Goal: Task Accomplishment & Management: Manage account settings

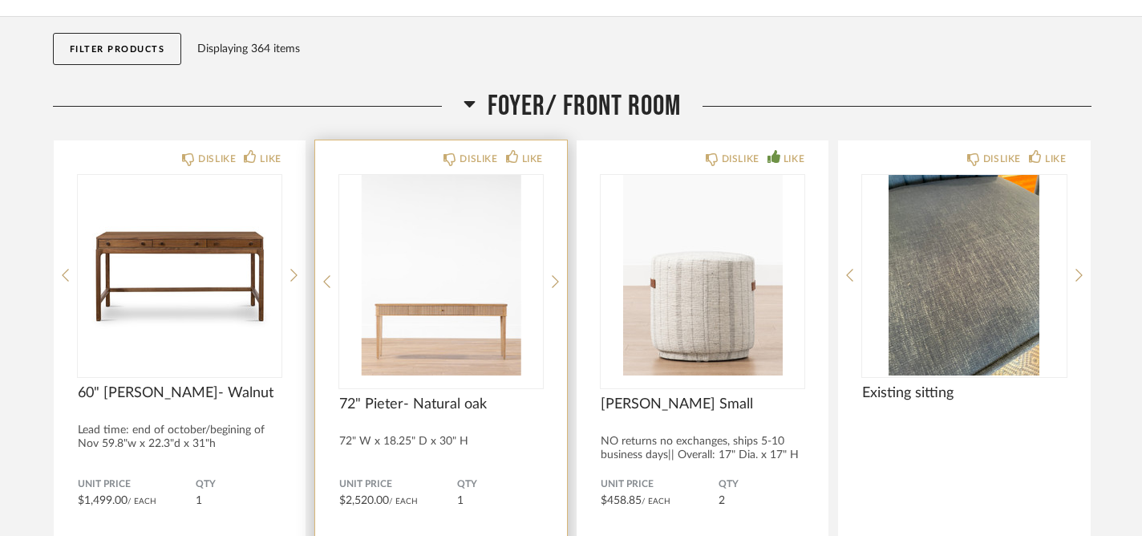
scroll to position [164, 0]
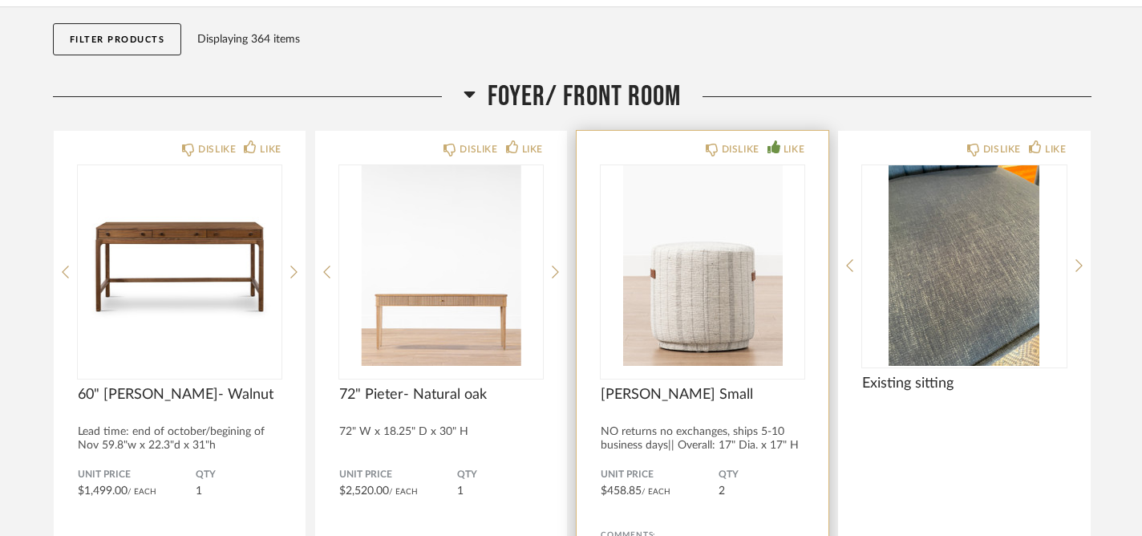
click at [705, 285] on img "0" at bounding box center [703, 265] width 204 height 201
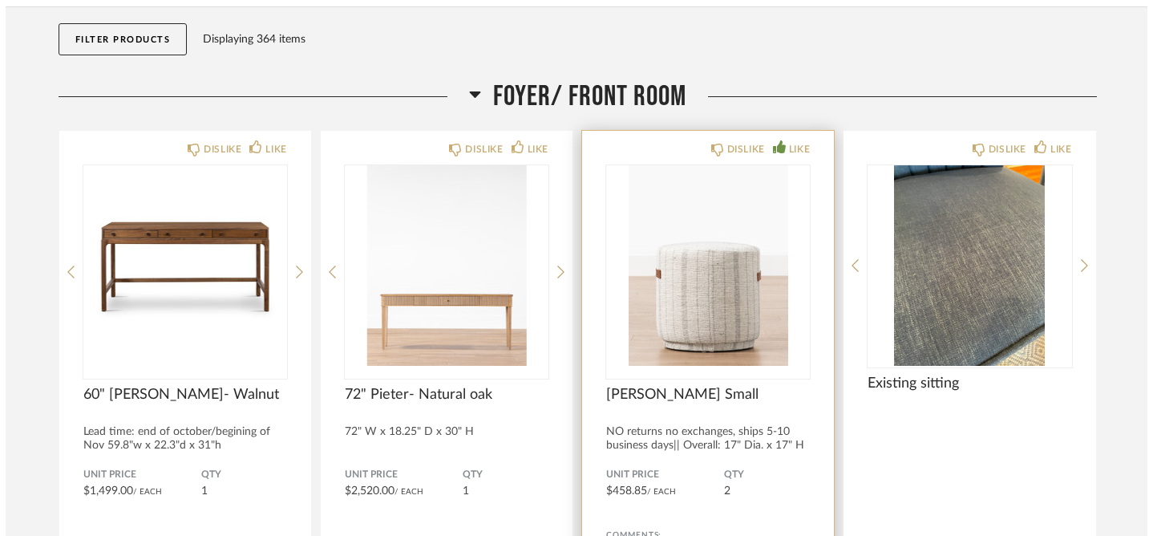
scroll to position [0, 0]
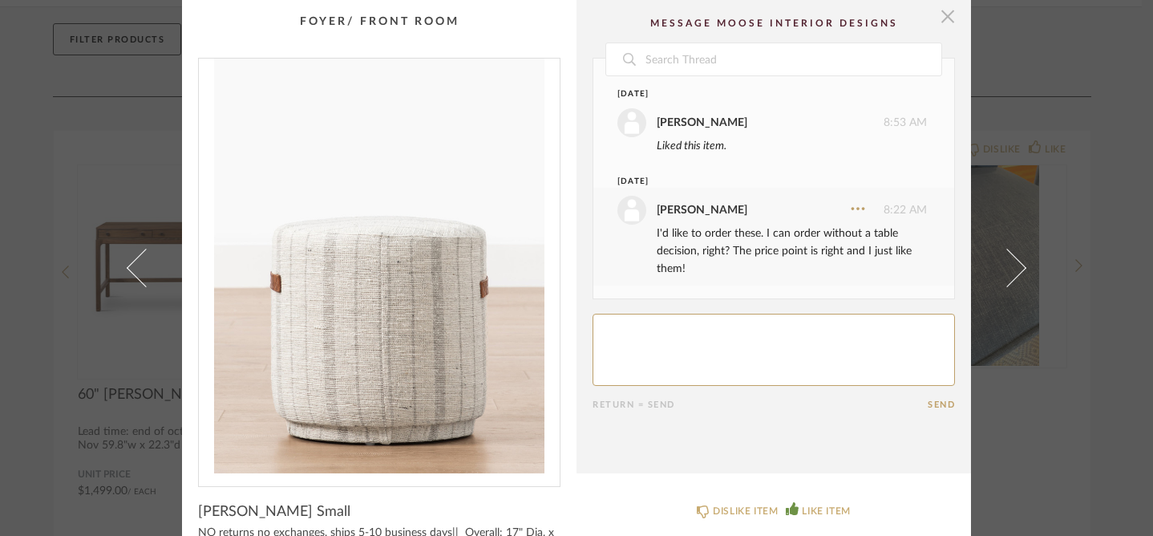
click at [947, 12] on span "button" at bounding box center [948, 16] width 32 height 32
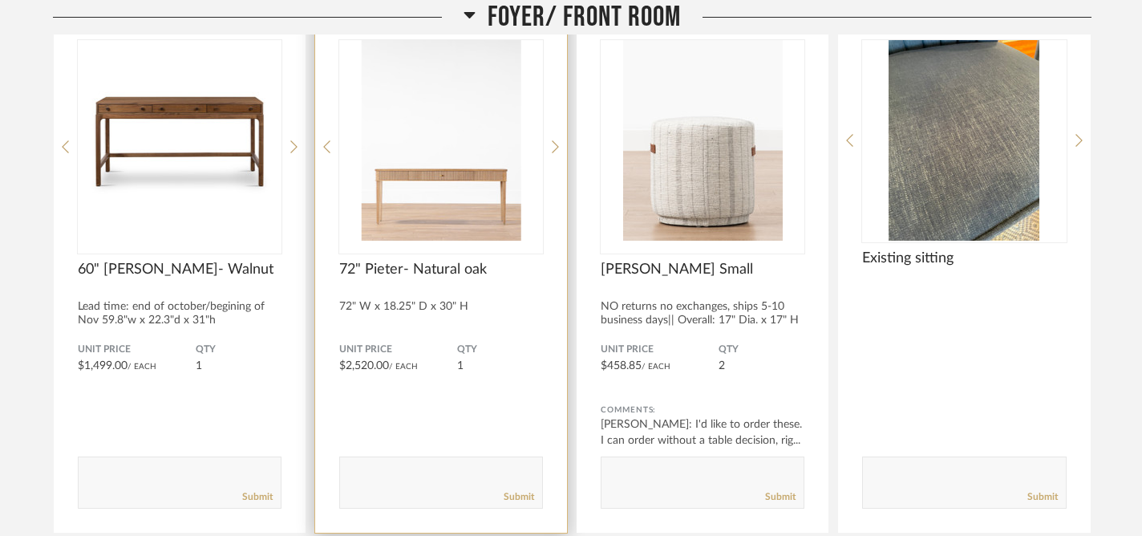
scroll to position [296, 0]
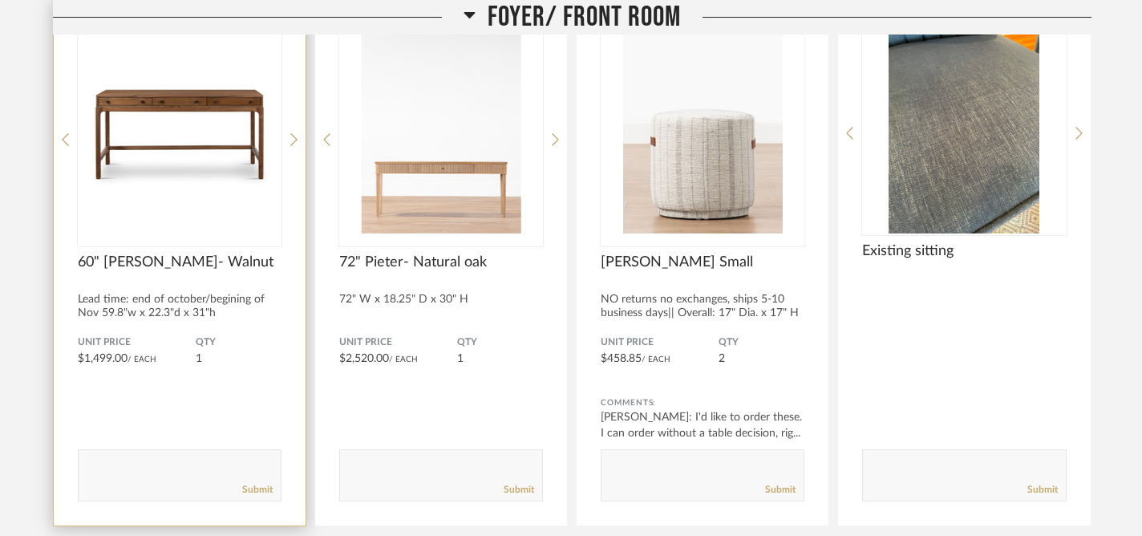
click at [186, 172] on img "0" at bounding box center [180, 133] width 204 height 201
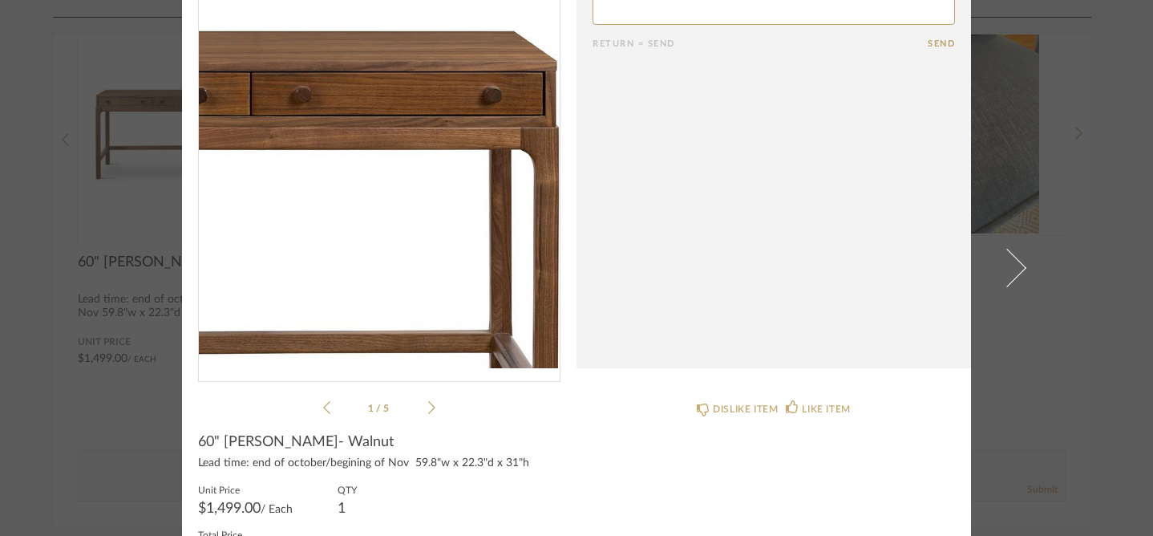
scroll to position [107, 0]
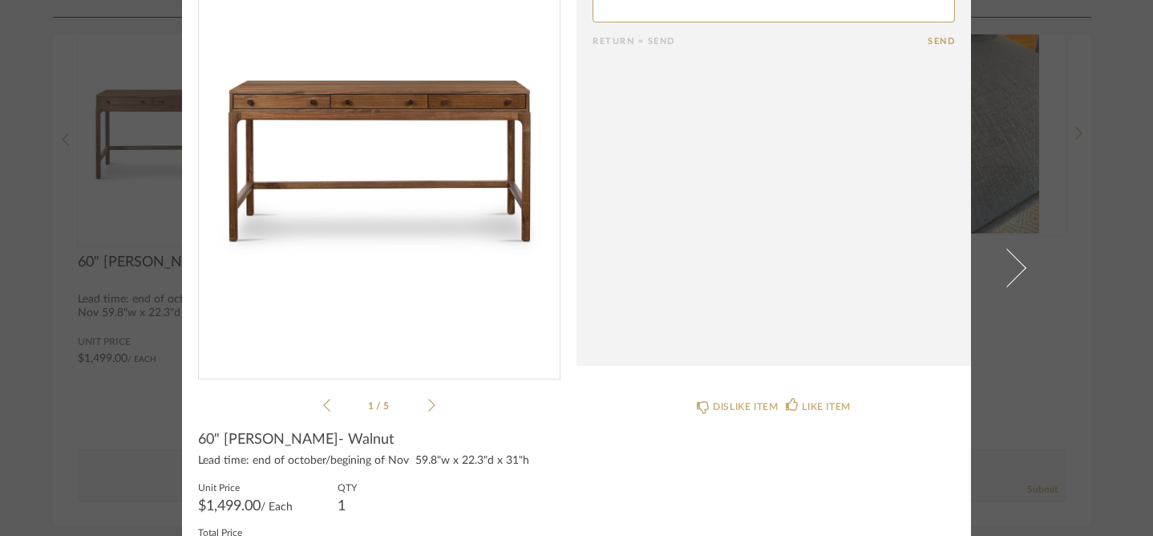
click at [428, 403] on icon at bounding box center [431, 405] width 7 height 14
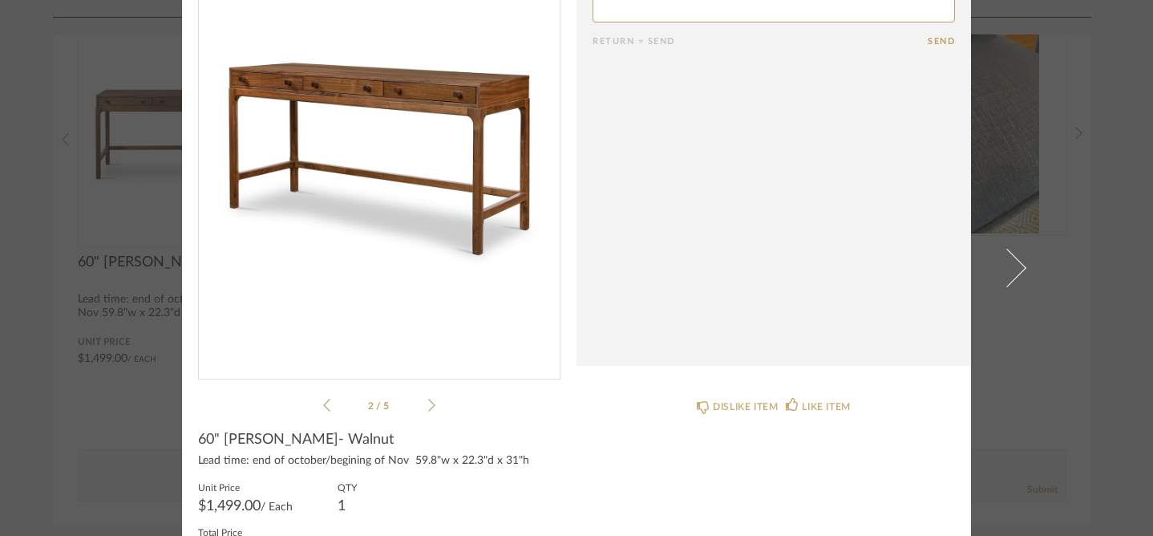
click at [428, 403] on icon at bounding box center [431, 405] width 7 height 14
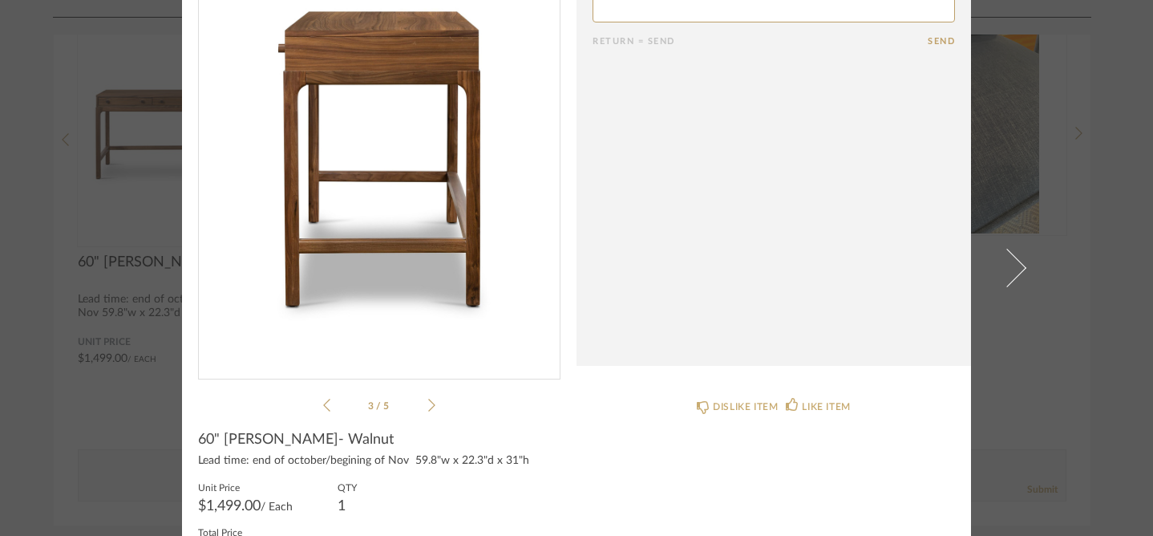
click at [428, 403] on icon at bounding box center [431, 405] width 7 height 14
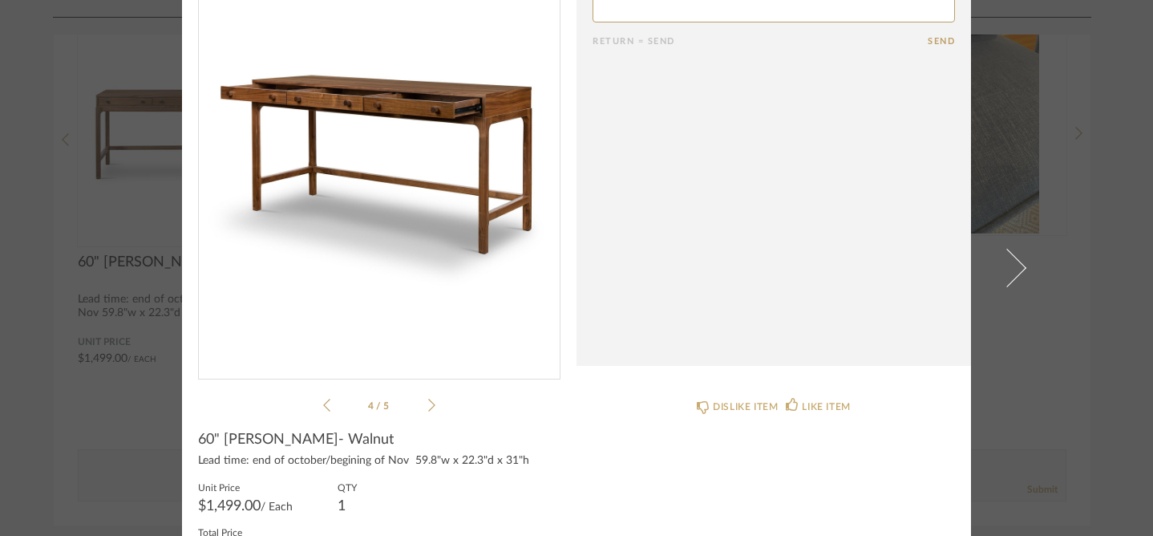
click at [428, 403] on icon at bounding box center [431, 405] width 7 height 14
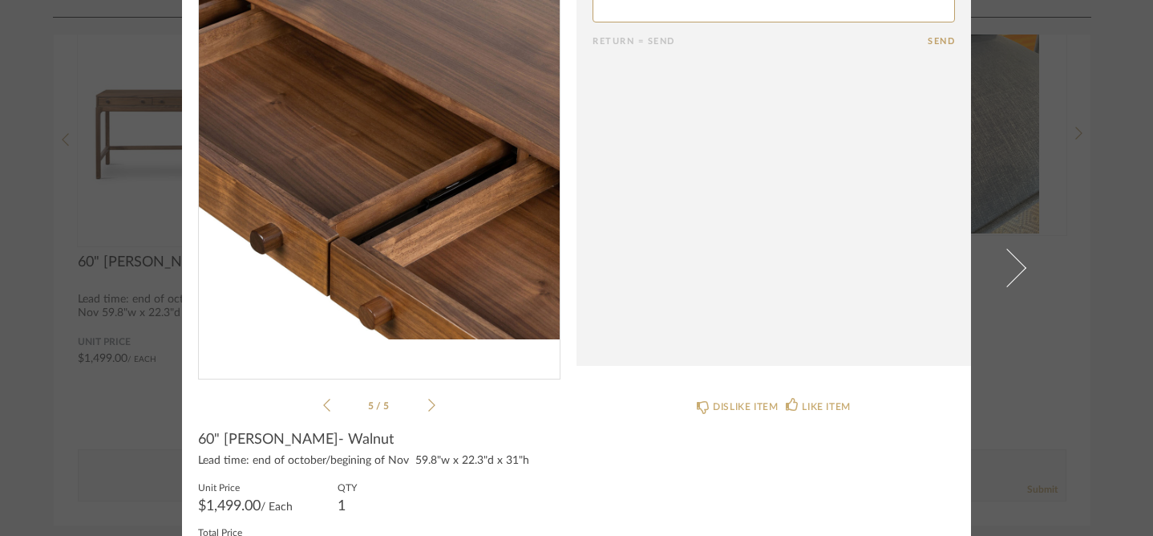
click at [428, 403] on icon at bounding box center [431, 405] width 7 height 14
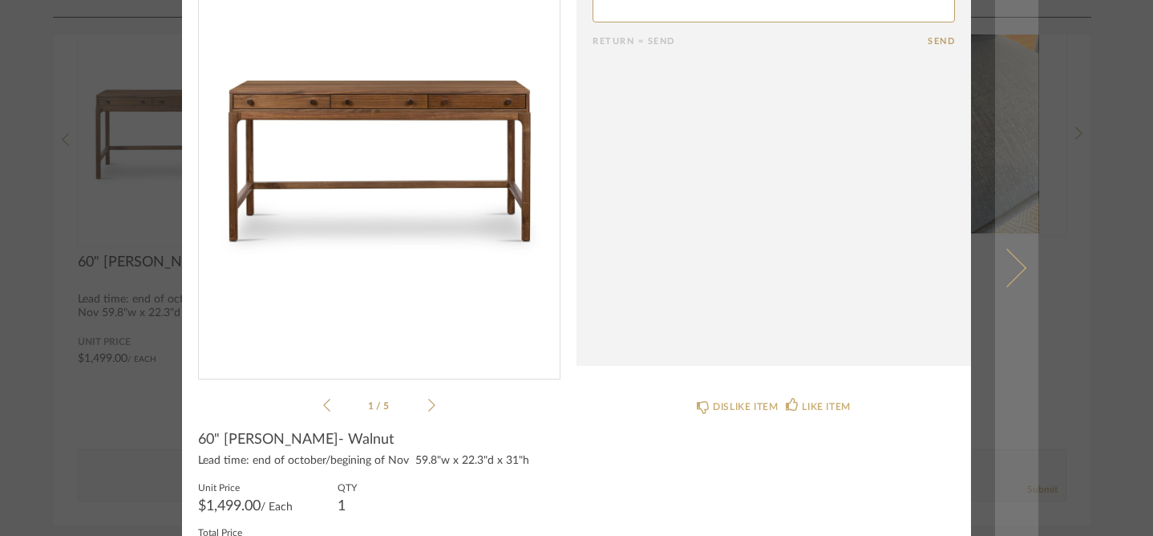
click at [1006, 271] on span at bounding box center [1007, 268] width 38 height 38
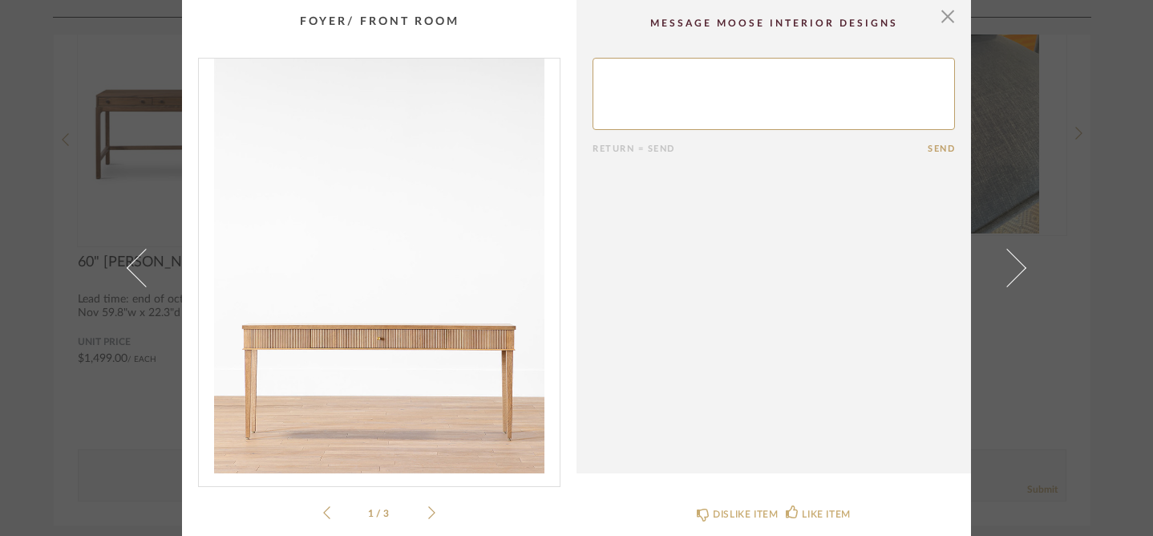
click at [428, 515] on icon at bounding box center [431, 512] width 7 height 13
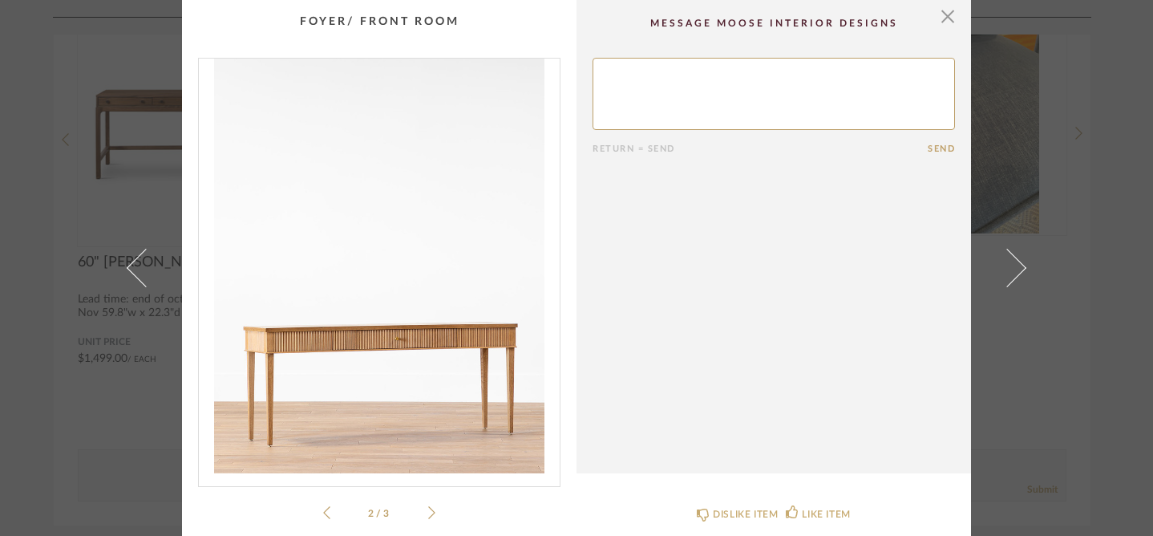
click at [428, 515] on icon at bounding box center [431, 512] width 7 height 13
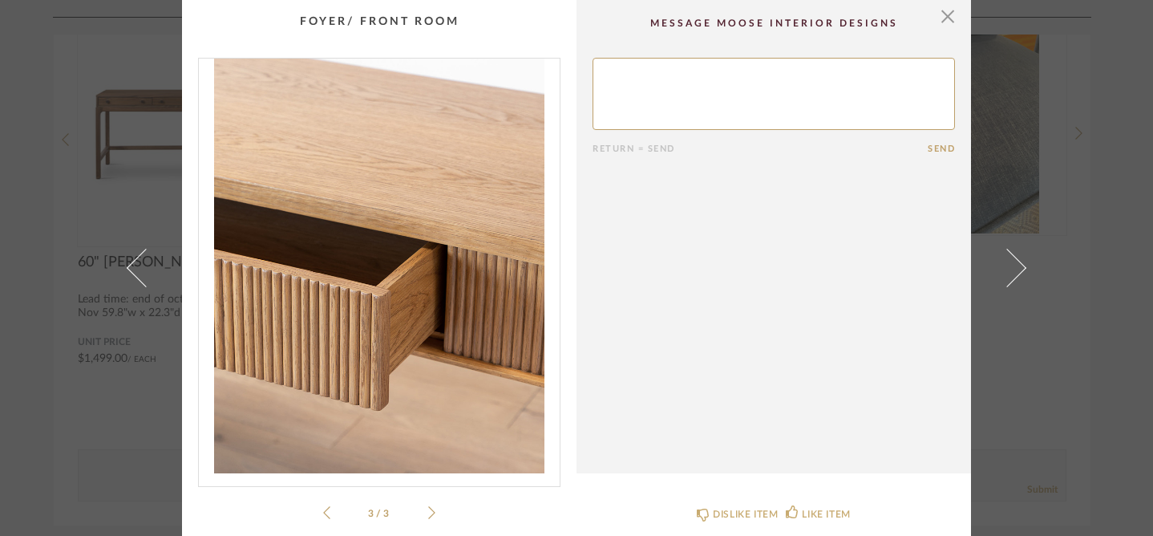
click at [428, 515] on icon at bounding box center [431, 512] width 7 height 13
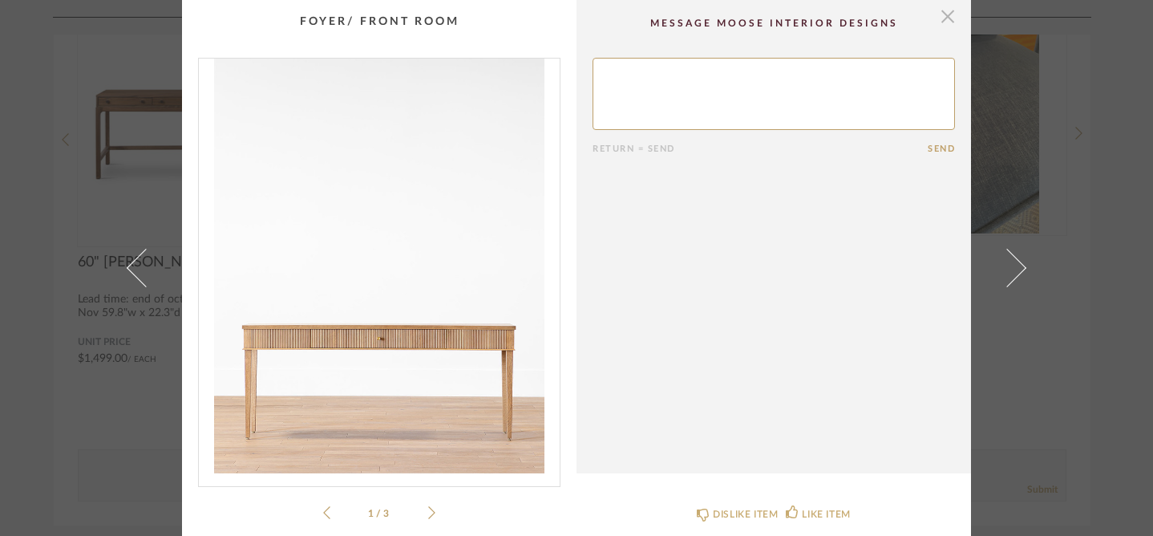
click at [940, 22] on span "button" at bounding box center [948, 16] width 32 height 32
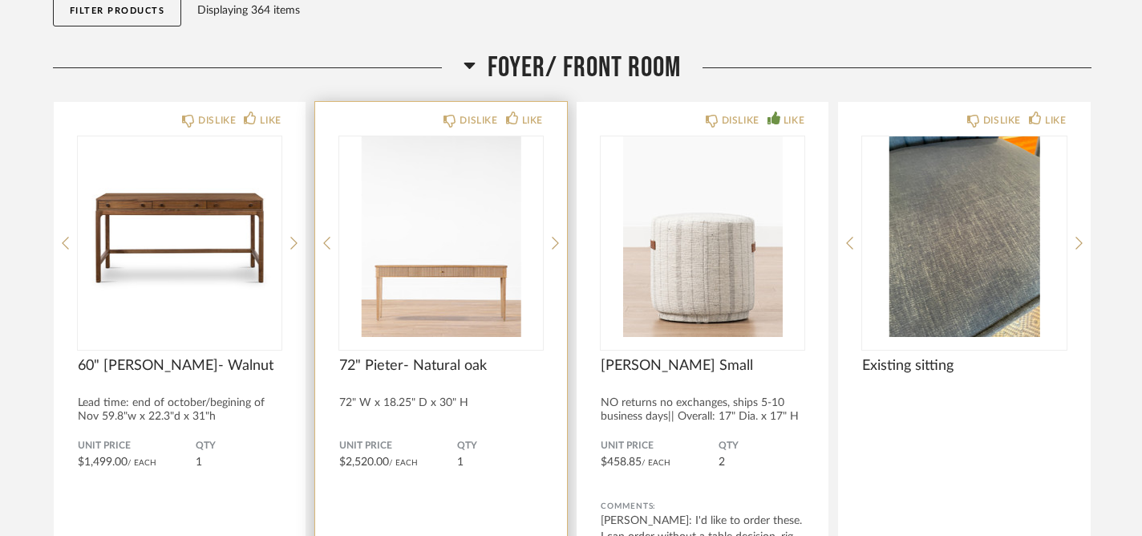
scroll to position [179, 0]
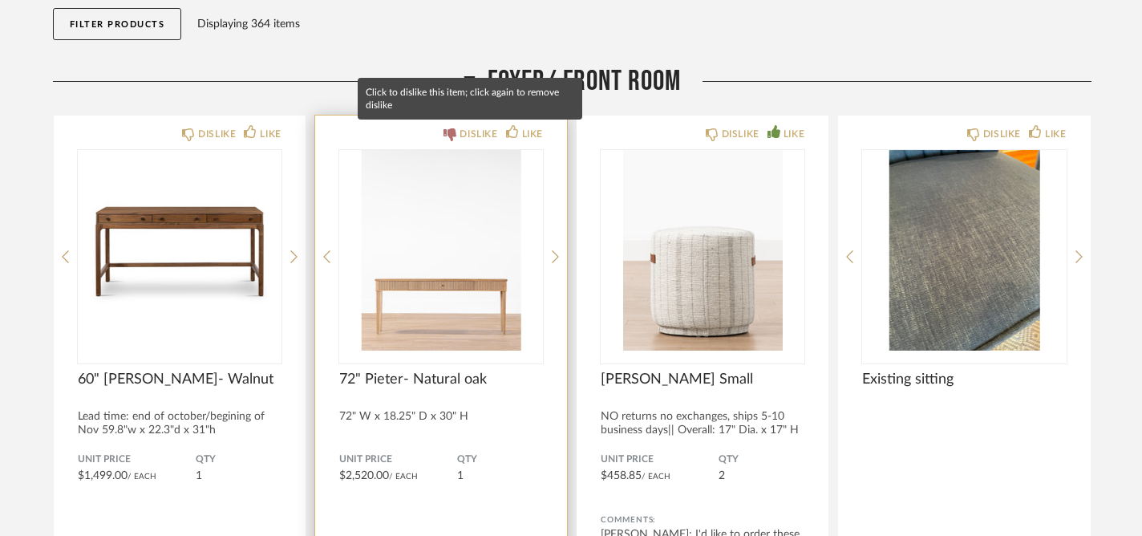
click at [465, 128] on div "DISLIKE" at bounding box center [479, 134] width 38 height 16
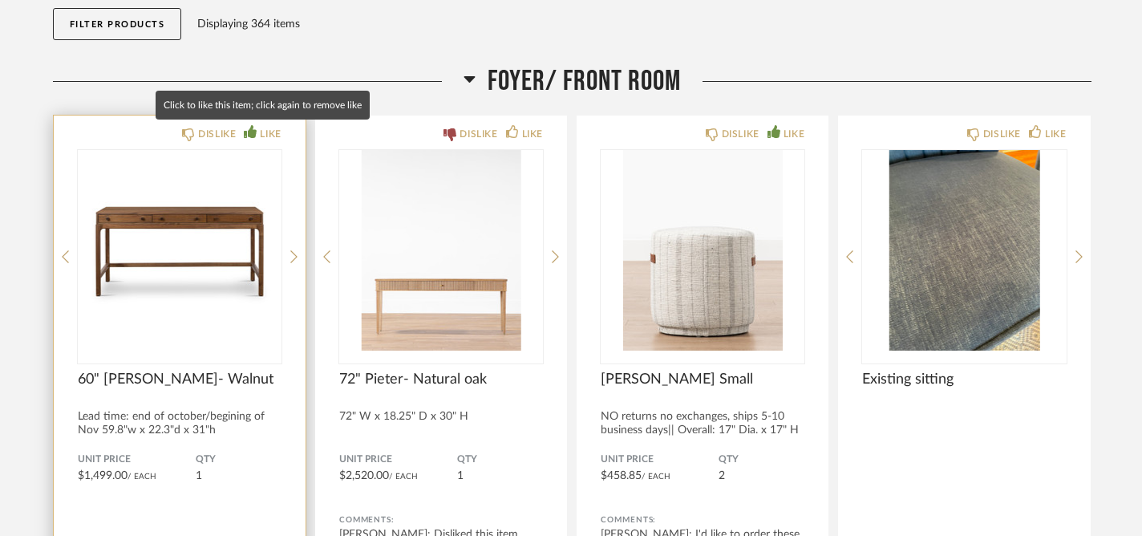
click at [265, 137] on div "LIKE" at bounding box center [270, 134] width 21 height 16
click at [252, 136] on icon at bounding box center [250, 131] width 13 height 13
